Goal: Transaction & Acquisition: Download file/media

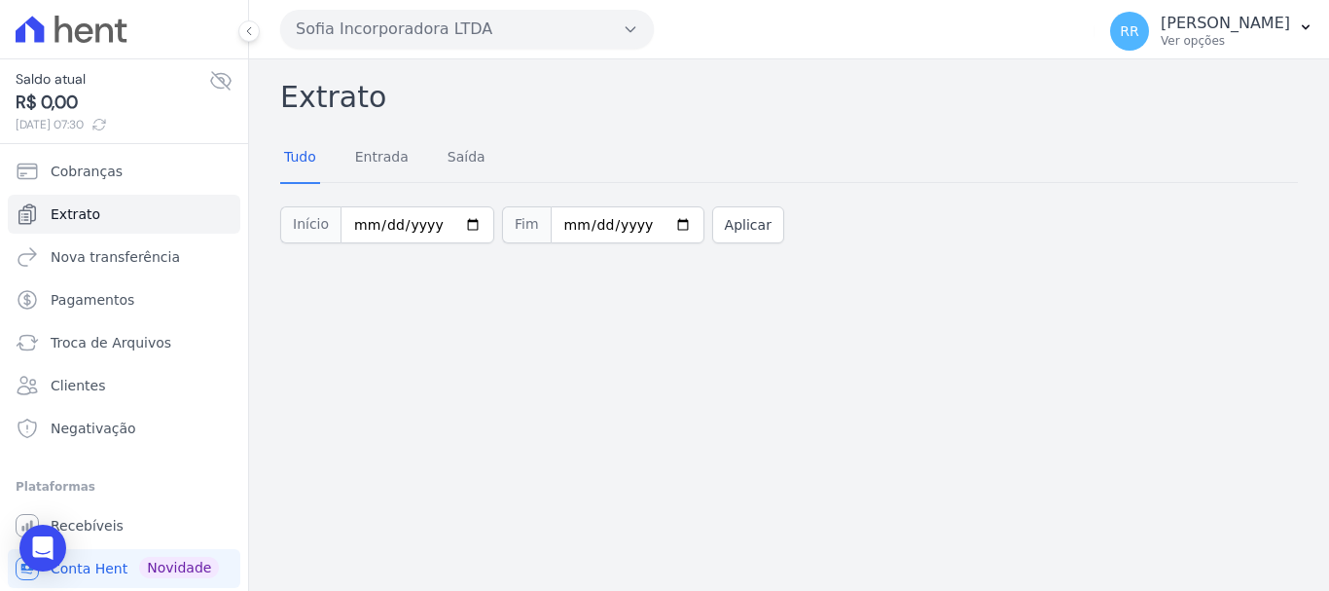
click at [316, 39] on button "Sofia Incorporadora LTDA" at bounding box center [467, 29] width 374 height 39
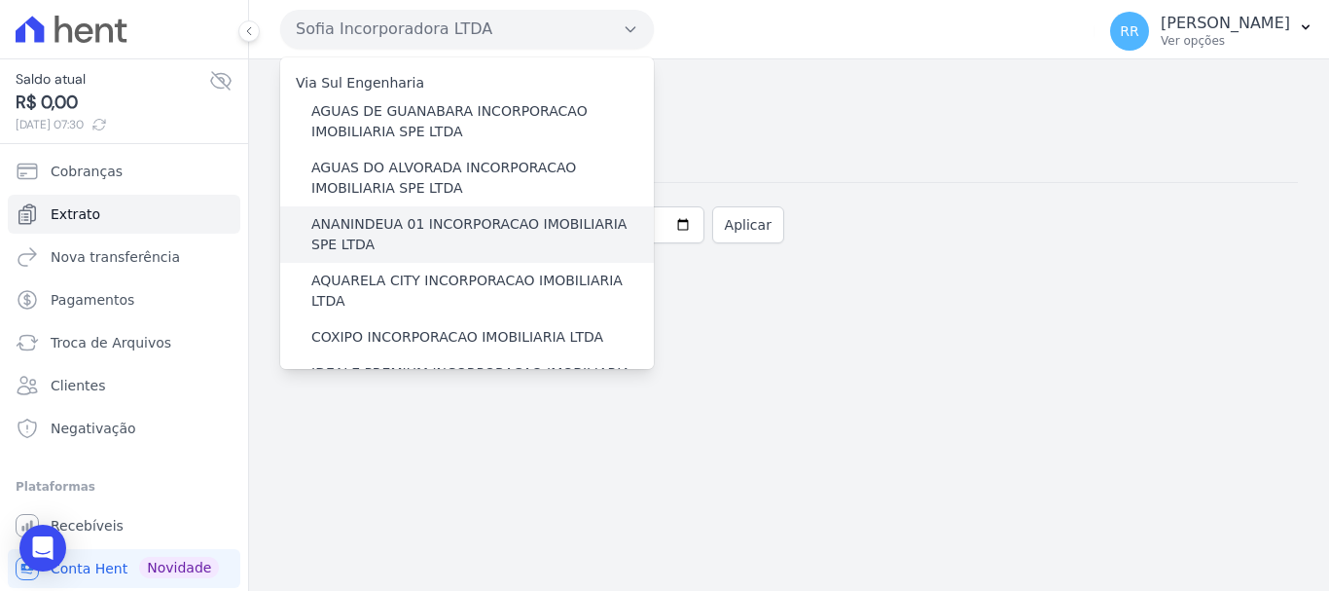
click at [361, 226] on label "ANANINDEUA 01 INCORPORACAO IMOBILIARIA SPE LTDA" at bounding box center [482, 234] width 343 height 41
click at [0, 0] on input "ANANINDEUA 01 INCORPORACAO IMOBILIARIA SPE LTDA" at bounding box center [0, 0] width 0 height 0
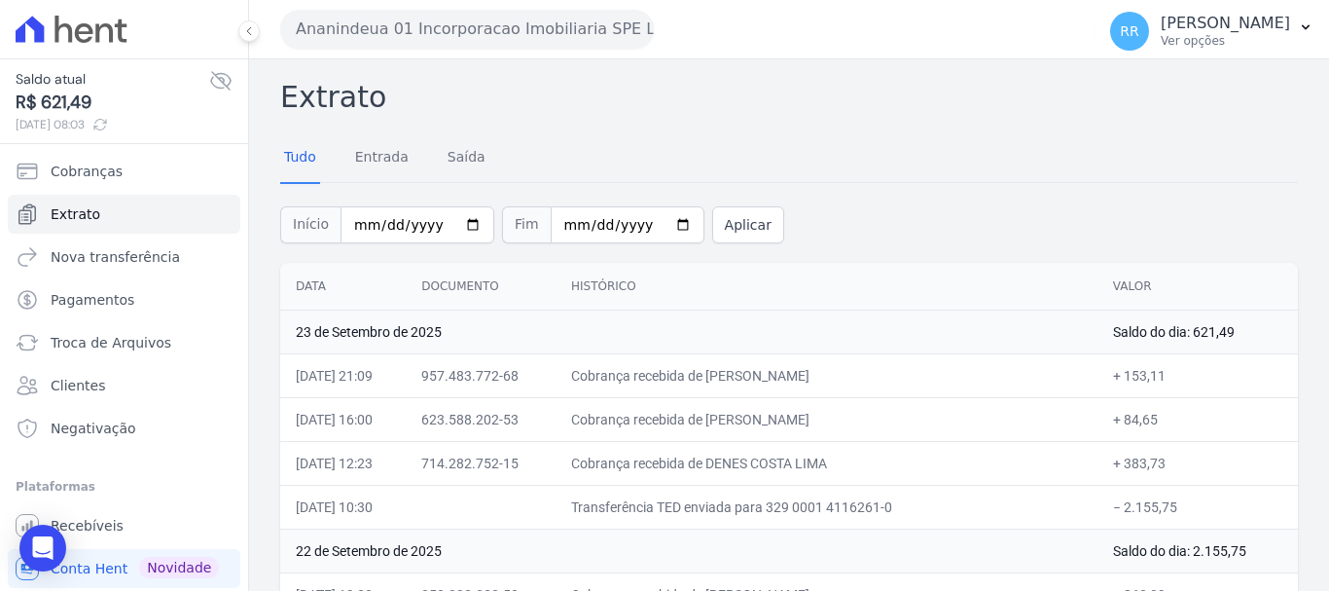
drag, startPoint x: 749, startPoint y: 369, endPoint x: 1019, endPoint y: 391, distance: 270.5
click at [1019, 391] on td "Cobrança recebida de [PERSON_NAME]" at bounding box center [827, 375] width 542 height 44
copy td "[PERSON_NAME]"
click at [117, 342] on span "Troca de Arquivos" at bounding box center [111, 342] width 121 height 19
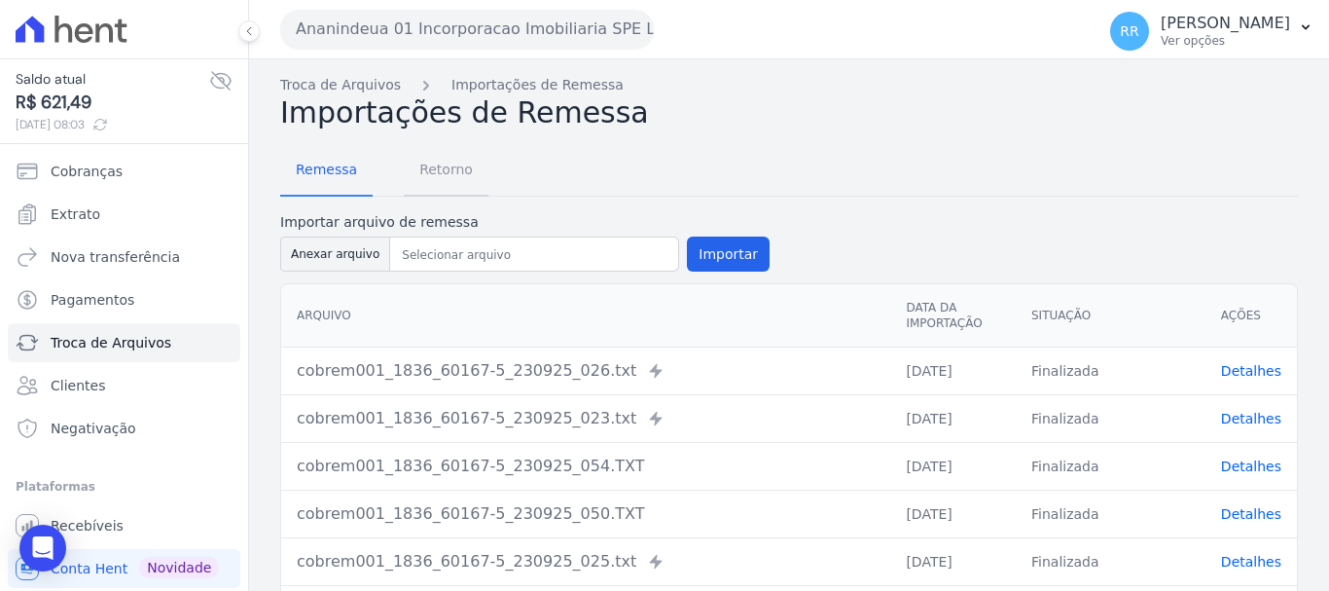
click at [452, 169] on span "Retorno" at bounding box center [446, 169] width 77 height 39
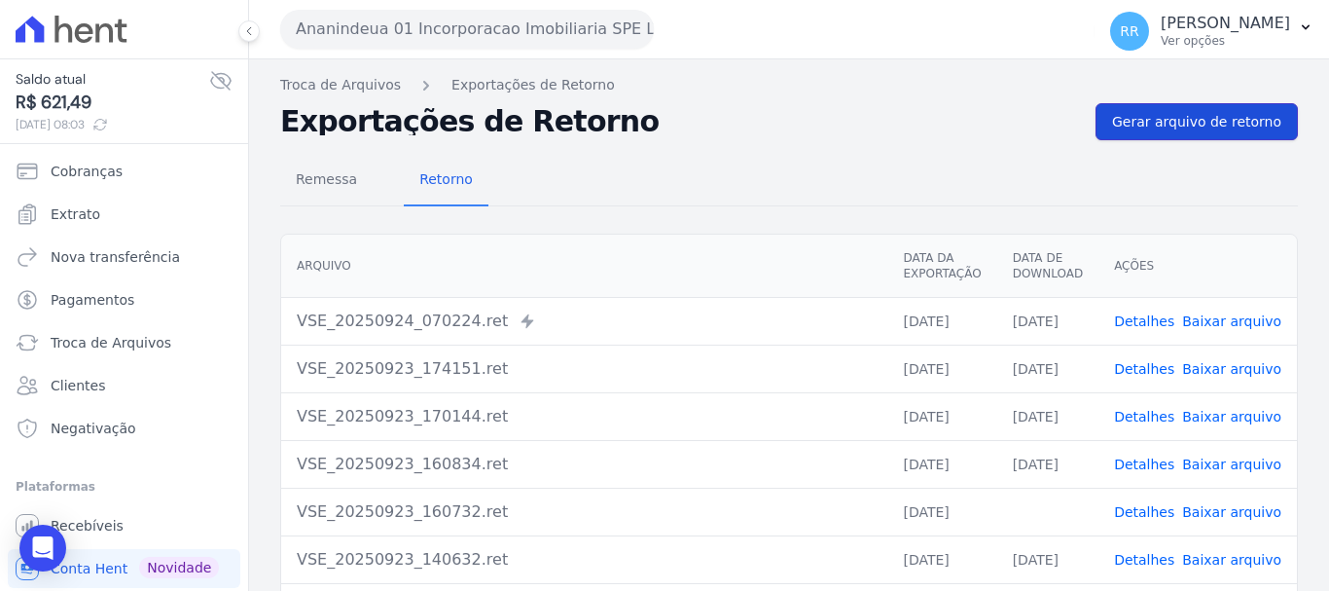
click at [1165, 120] on span "Gerar arquivo de retorno" at bounding box center [1196, 121] width 169 height 19
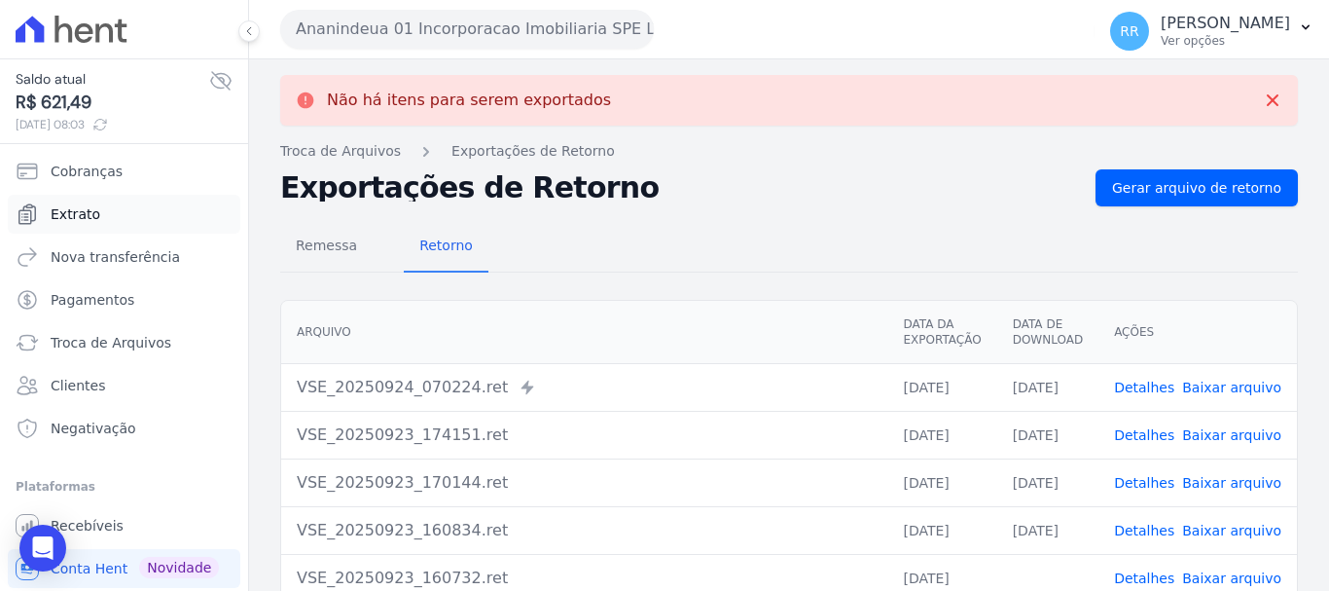
click at [83, 218] on span "Extrato" at bounding box center [76, 213] width 50 height 19
click at [78, 199] on link "Extrato" at bounding box center [124, 214] width 233 height 39
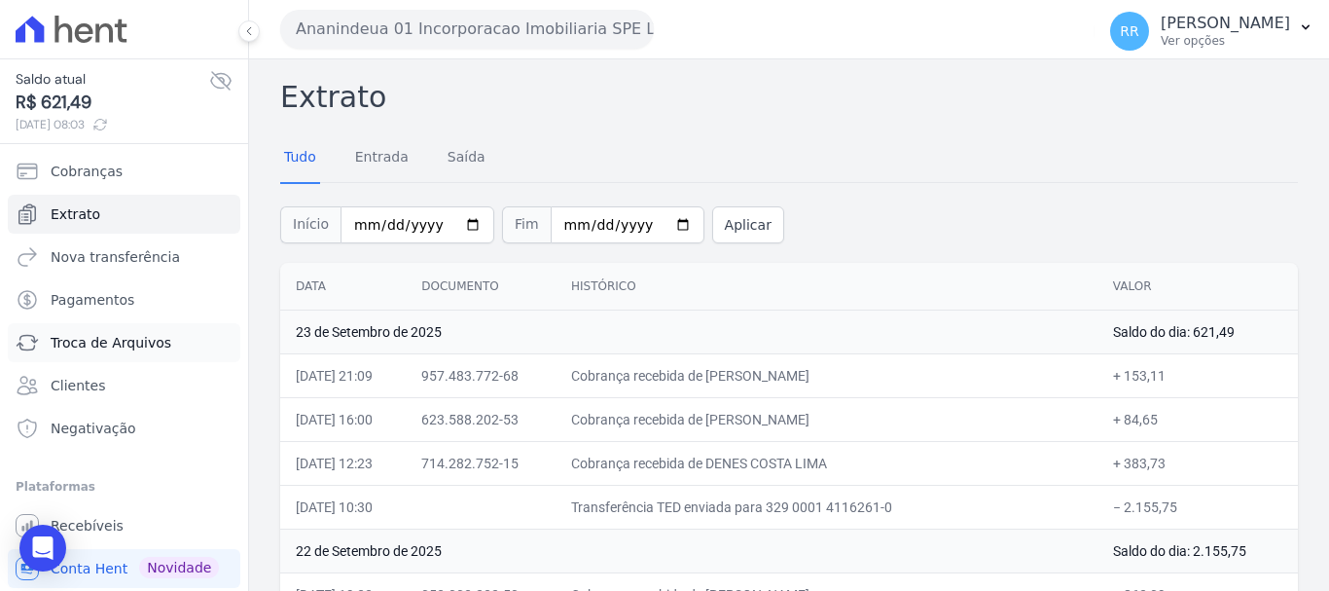
click at [95, 339] on span "Troca de Arquivos" at bounding box center [111, 342] width 121 height 19
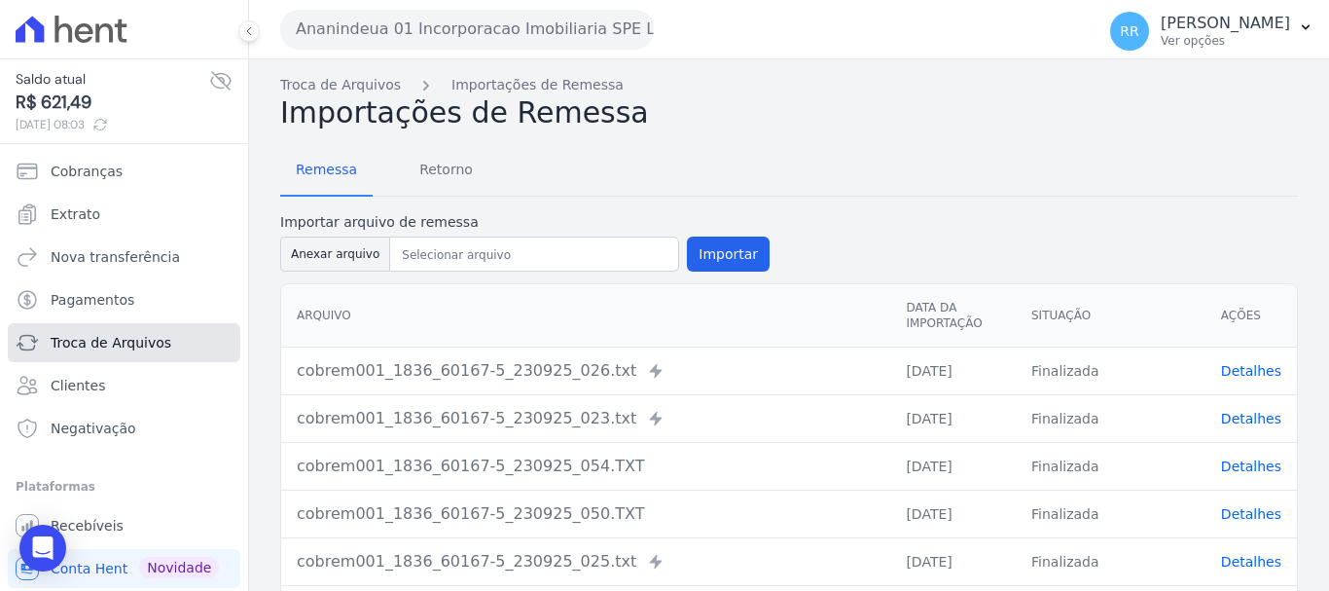
click at [95, 337] on span "Troca de Arquivos" at bounding box center [111, 342] width 121 height 19
click at [425, 173] on span "Retorno" at bounding box center [446, 169] width 77 height 39
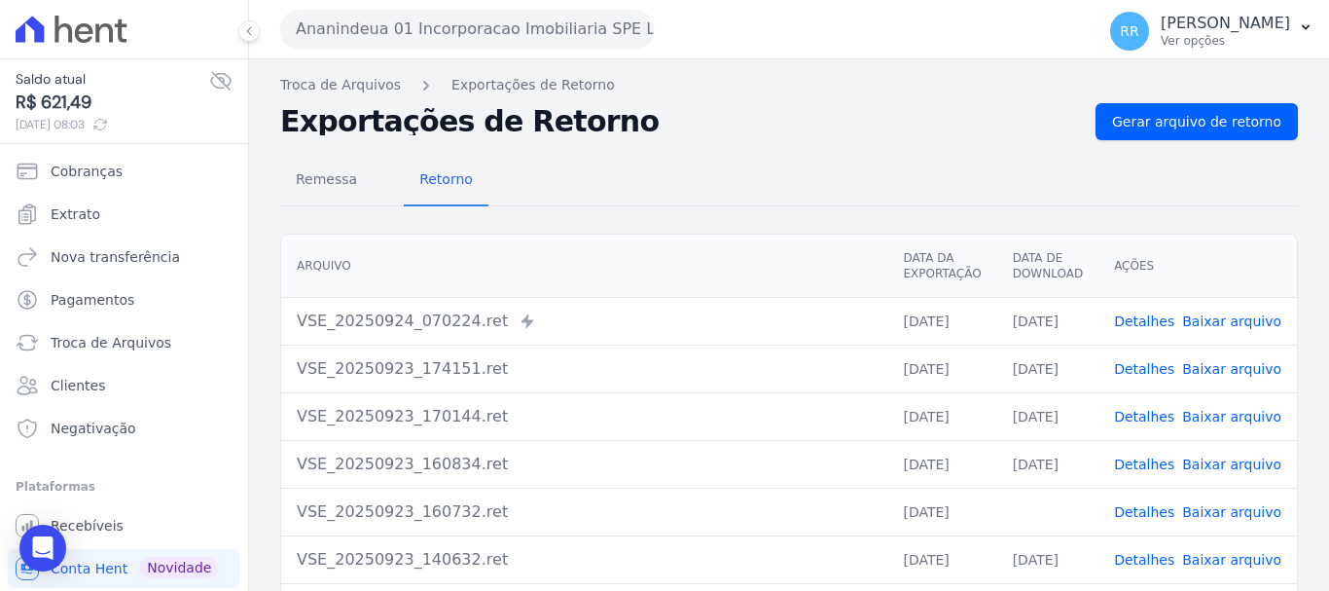
click at [1145, 327] on link "Detalhes" at bounding box center [1144, 321] width 60 height 16
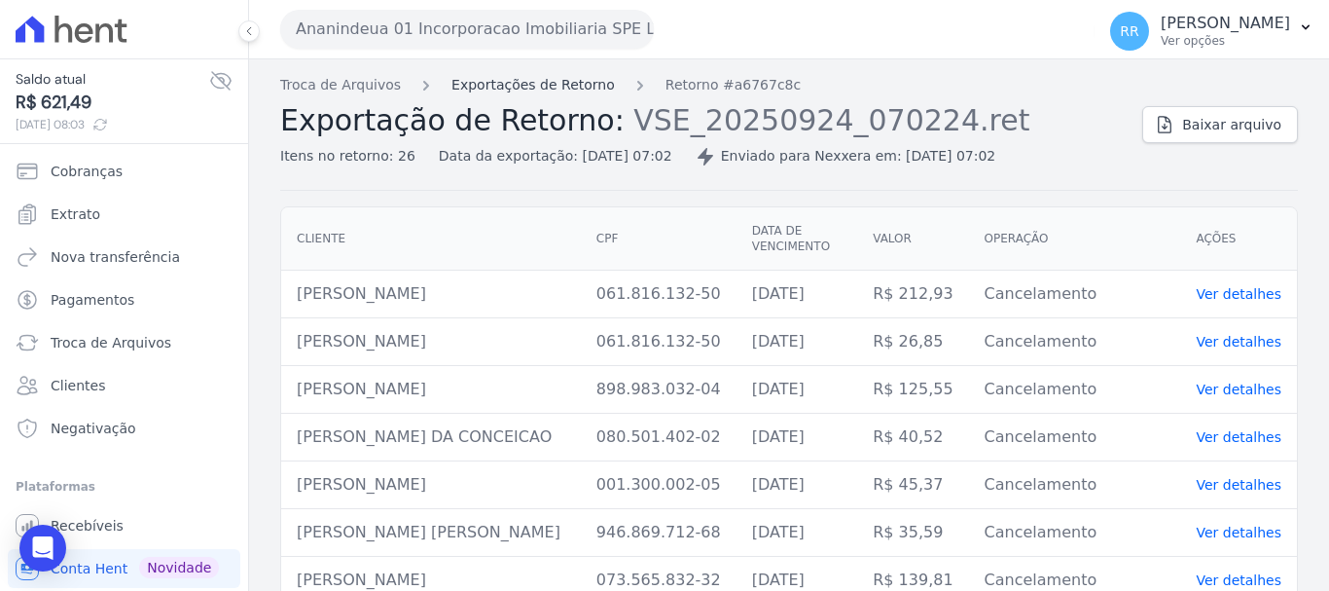
click at [543, 77] on link "Exportações de Retorno" at bounding box center [533, 85] width 163 height 20
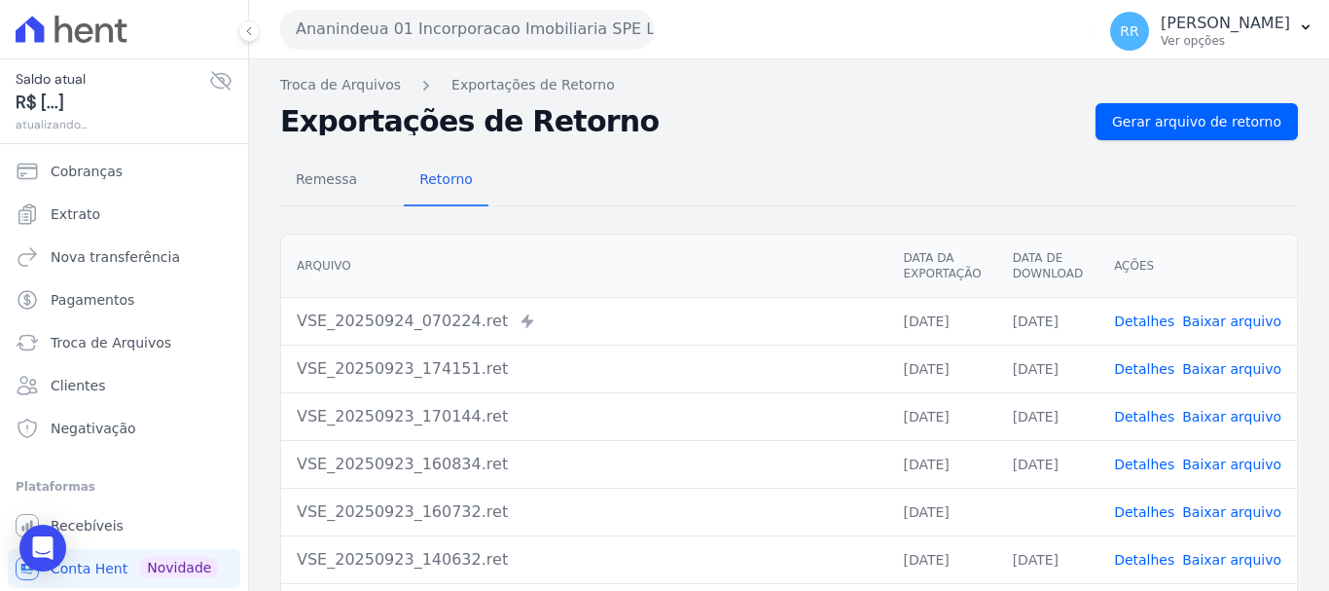
click at [1148, 369] on link "Detalhes" at bounding box center [1144, 369] width 60 height 16
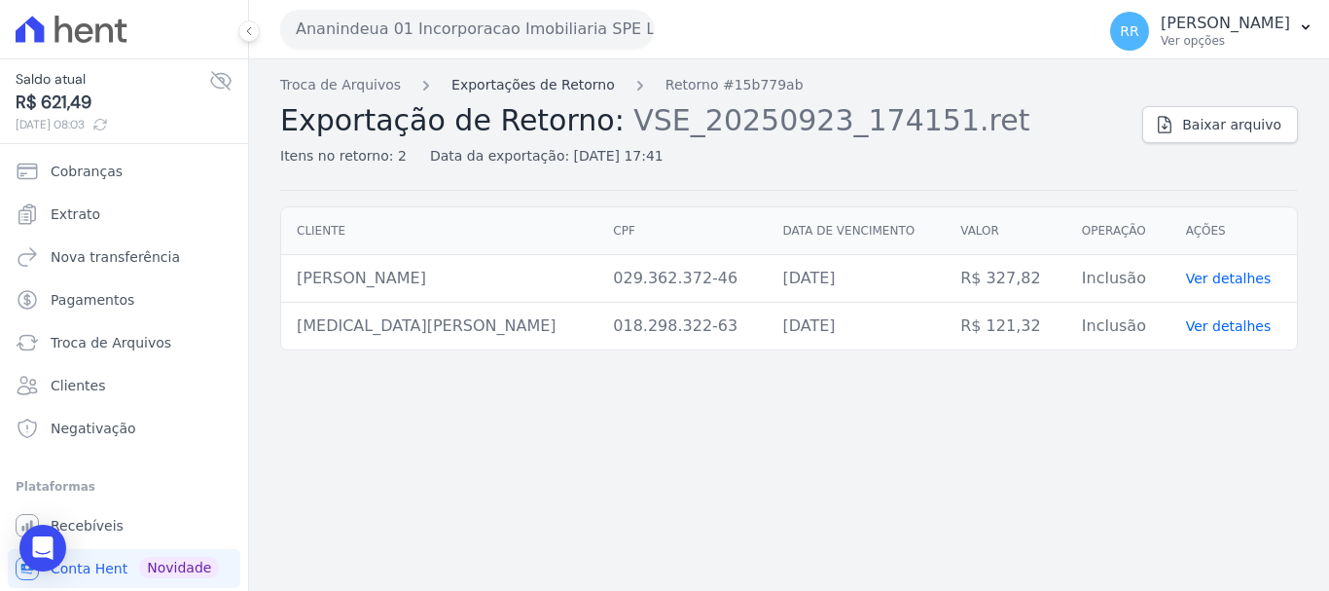
click at [511, 79] on link "Exportações de Retorno" at bounding box center [533, 85] width 163 height 20
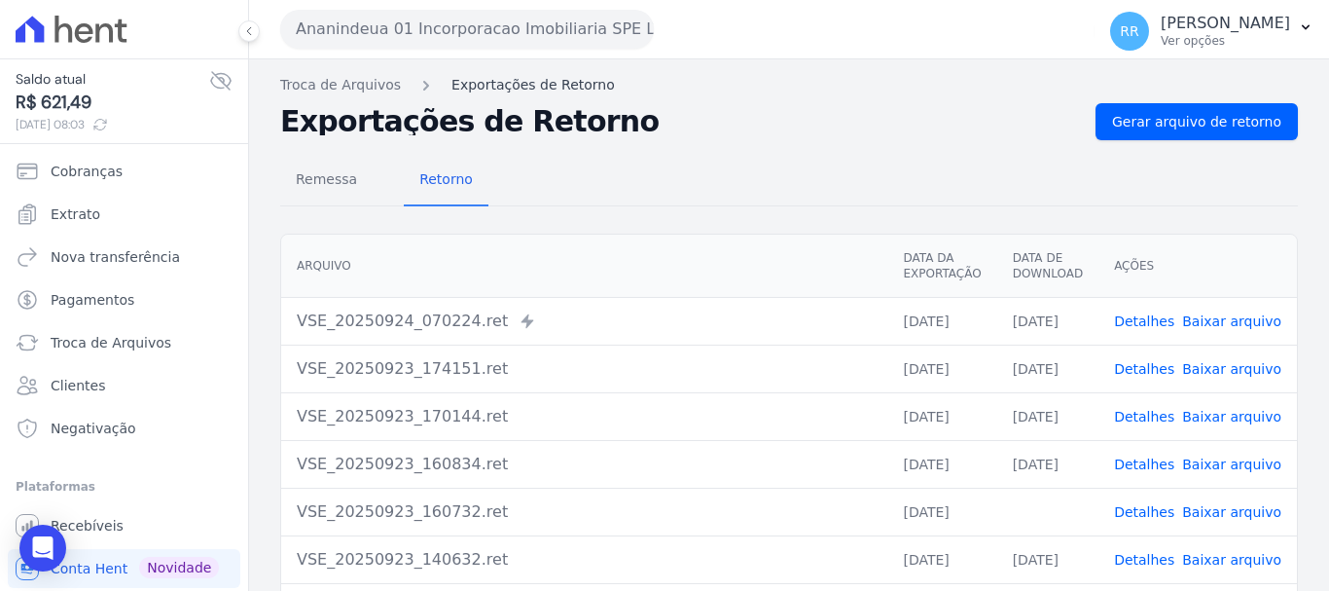
click at [515, 88] on link "Exportações de Retorno" at bounding box center [533, 85] width 163 height 20
click at [1149, 418] on link "Detalhes" at bounding box center [1144, 417] width 60 height 16
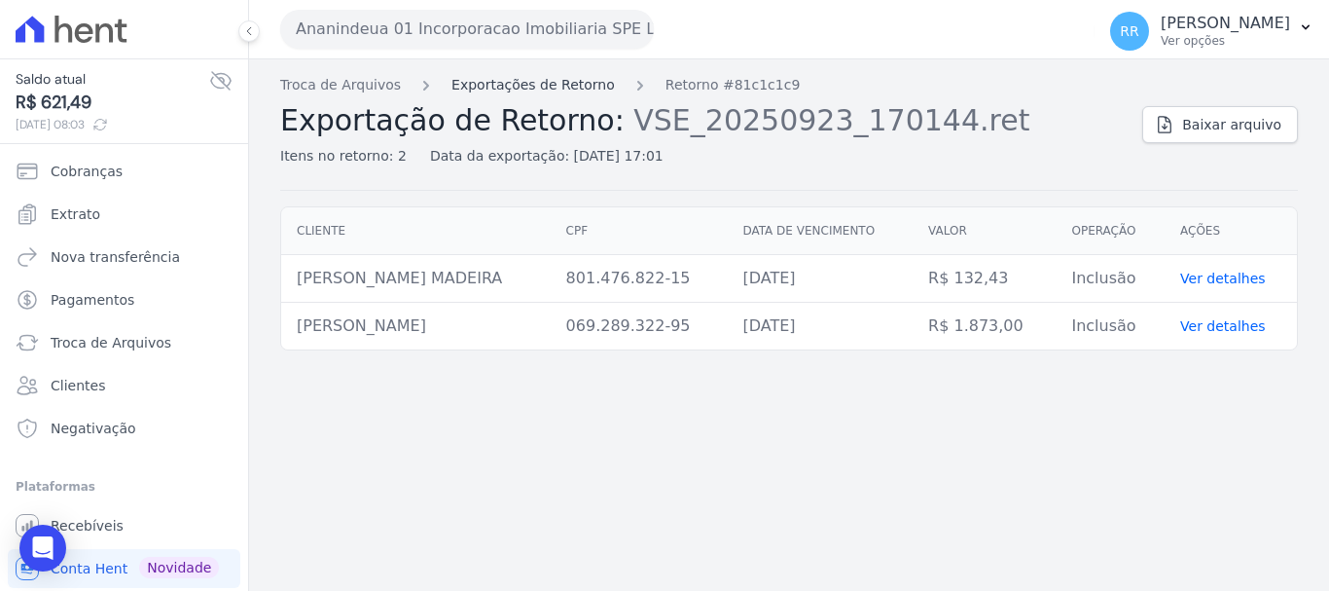
click at [483, 82] on link "Exportações de Retorno" at bounding box center [533, 85] width 163 height 20
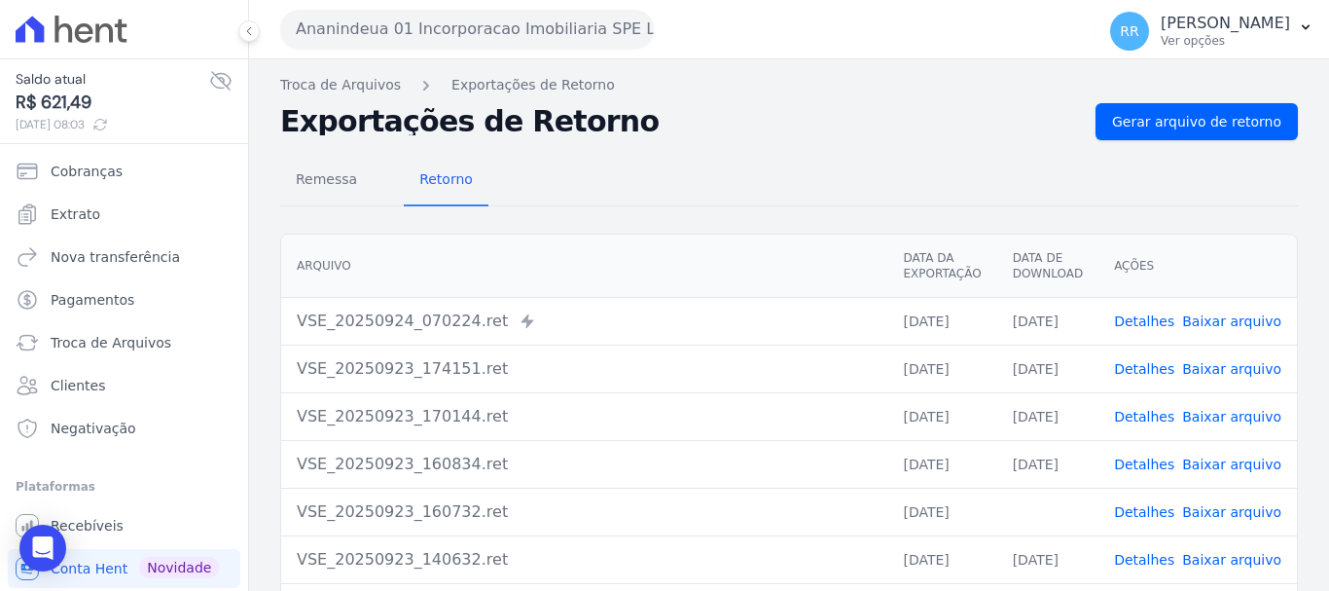
click at [1174, 467] on link "Detalhes" at bounding box center [1144, 464] width 60 height 16
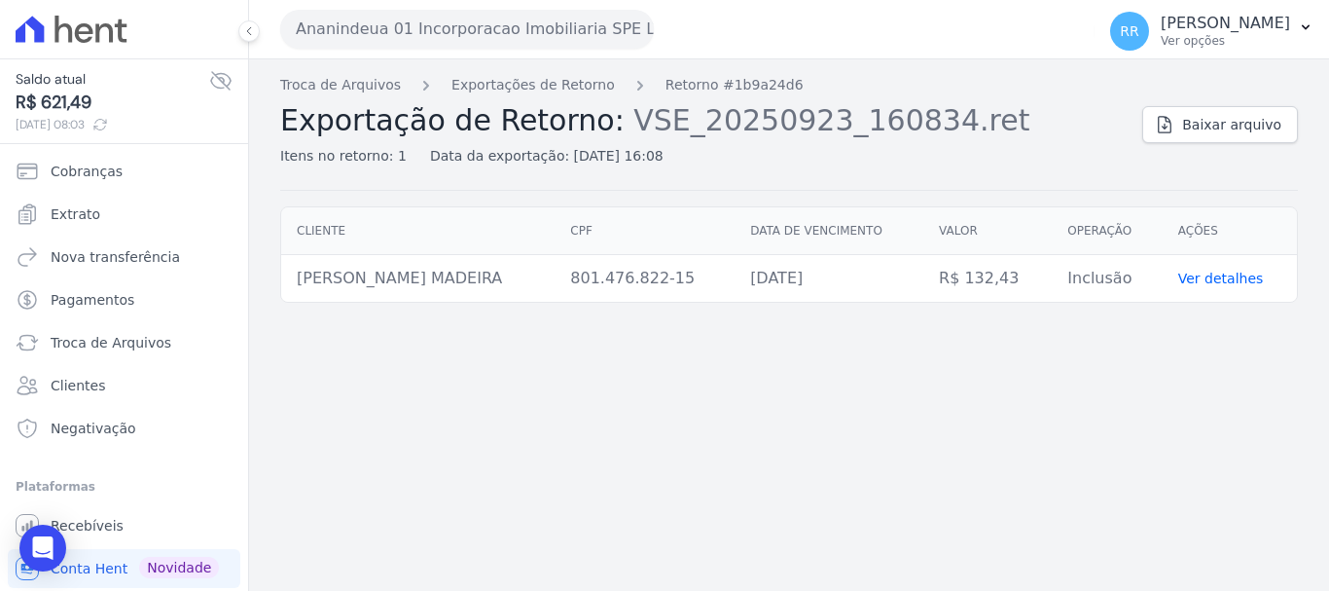
click at [489, 105] on span "Exportação de Retorno:" at bounding box center [452, 120] width 344 height 34
click at [511, 81] on link "Exportações de Retorno" at bounding box center [533, 85] width 163 height 20
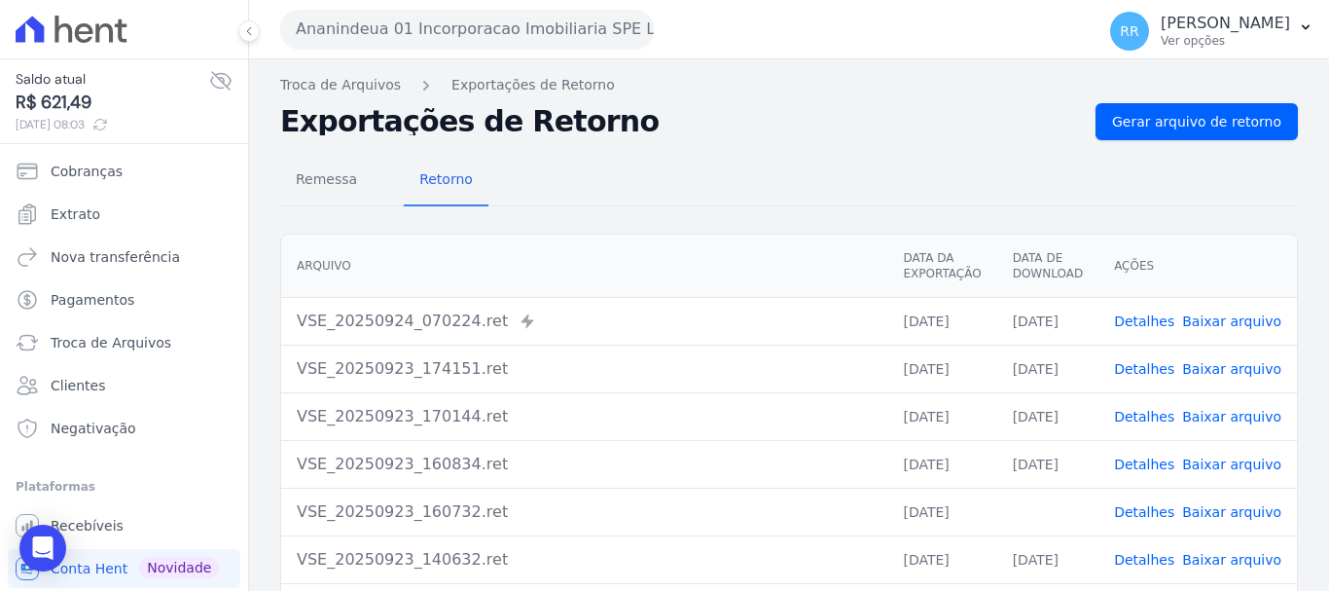
click at [1152, 509] on link "Detalhes" at bounding box center [1144, 512] width 60 height 16
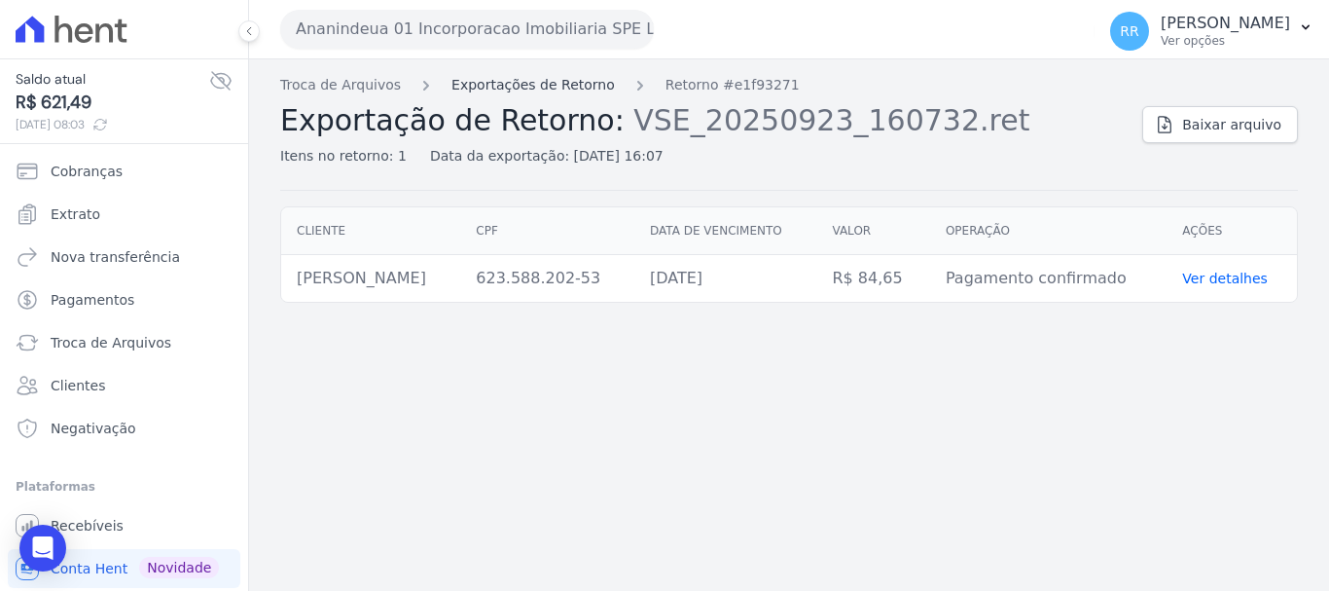
click at [480, 93] on link "Exportações de Retorno" at bounding box center [533, 85] width 163 height 20
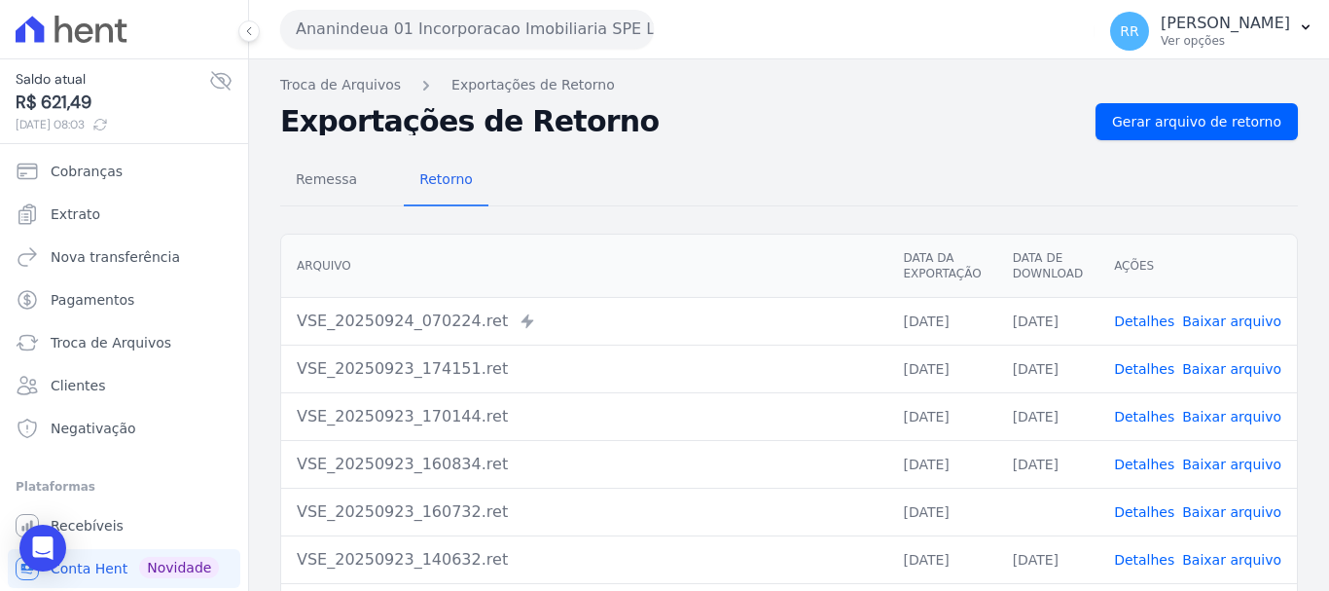
click at [1145, 322] on link "Detalhes" at bounding box center [1144, 321] width 60 height 16
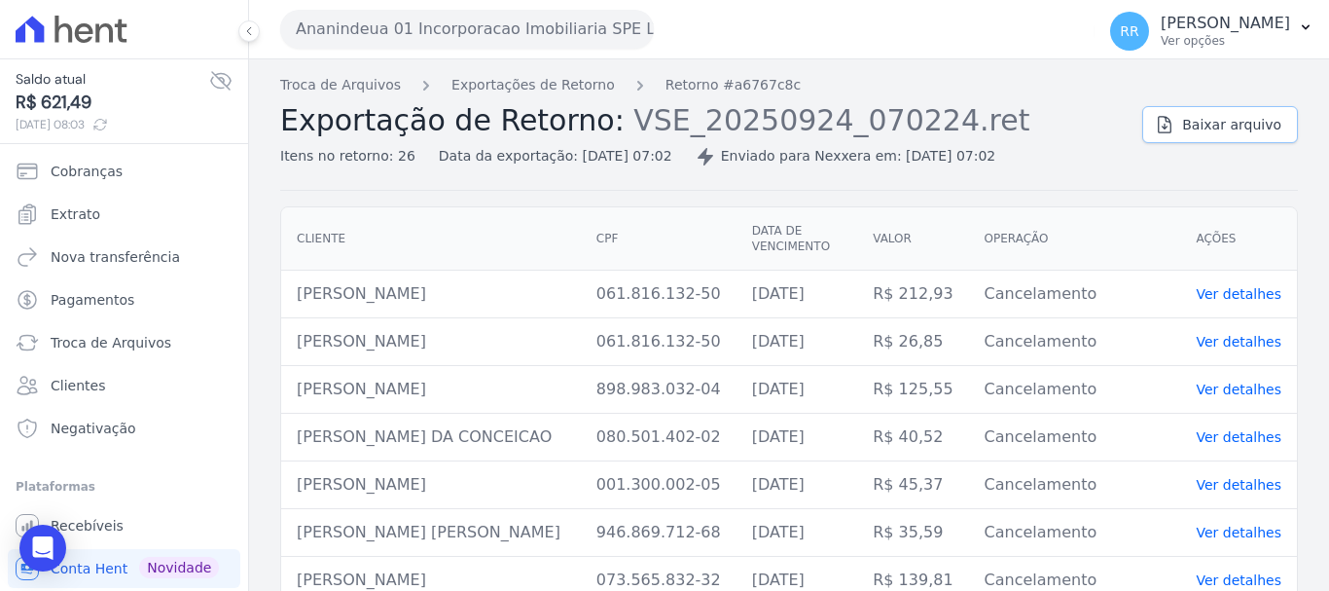
click at [1188, 133] on span "Baixar arquivo" at bounding box center [1231, 124] width 99 height 19
